Goal: Task Accomplishment & Management: Manage account settings

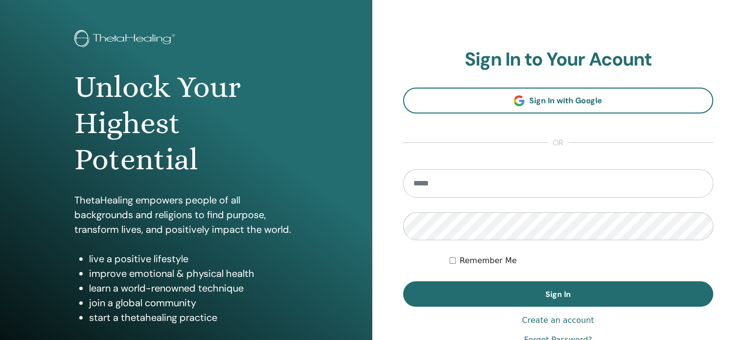
scroll to position [49, 0]
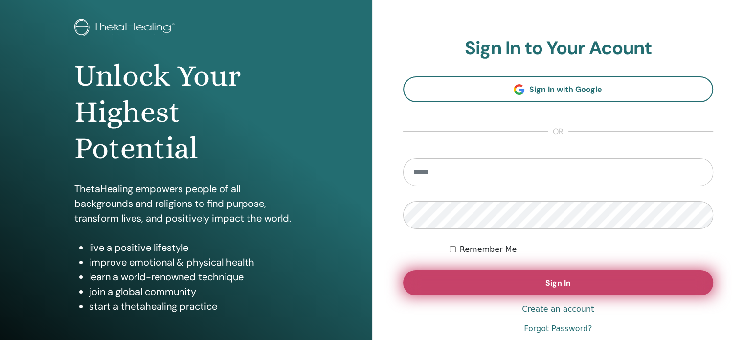
type input "**********"
click at [478, 287] on button "Sign In" at bounding box center [558, 282] width 311 height 25
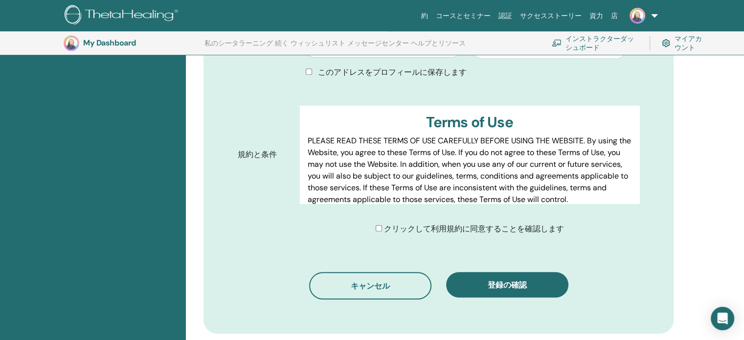
scroll to position [464, 0]
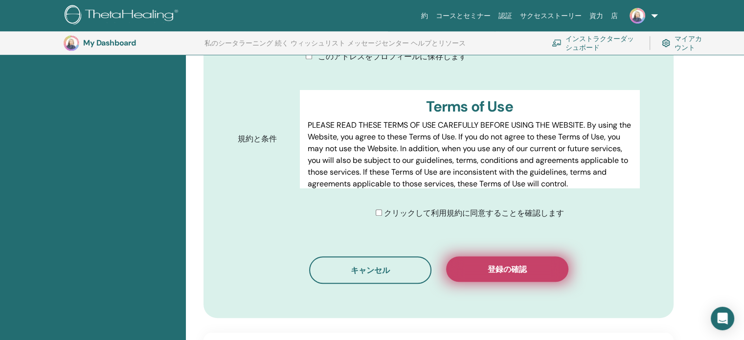
click at [488, 264] on span "登録の確認" at bounding box center [507, 269] width 39 height 10
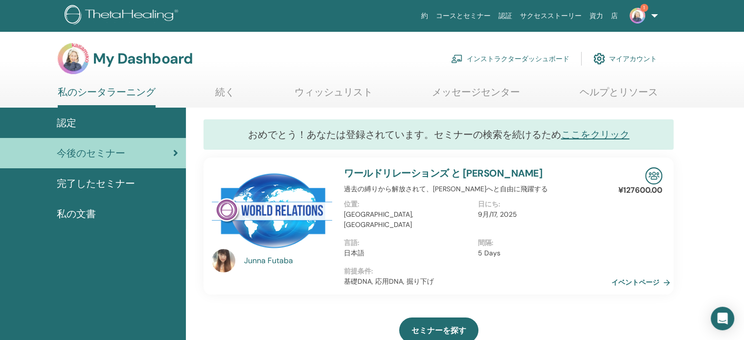
click at [634, 12] on img at bounding box center [638, 16] width 16 height 16
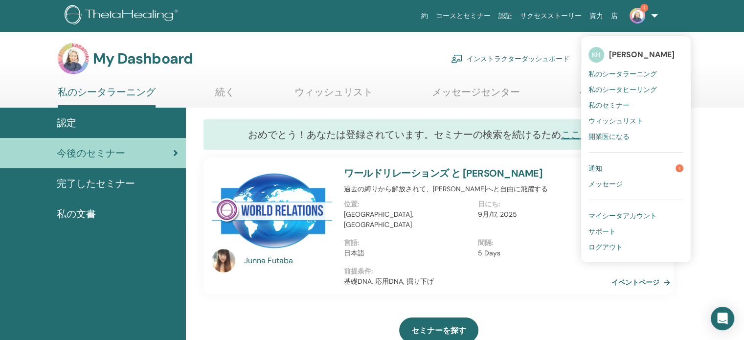
click at [67, 123] on span "認定" at bounding box center [67, 122] width 20 height 15
